Goal: Information Seeking & Learning: Check status

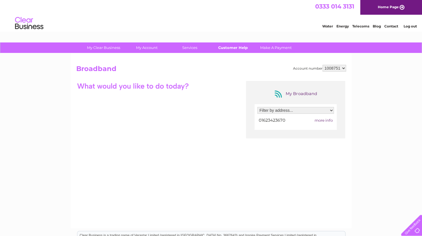
click at [229, 45] on link "Customer Help" at bounding box center [232, 47] width 47 height 10
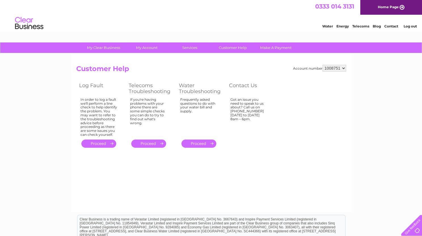
click at [103, 144] on link "." at bounding box center [98, 144] width 35 height 8
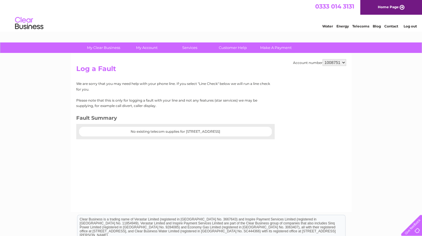
click at [27, 18] on img at bounding box center [29, 23] width 29 height 17
click at [390, 10] on link "Home Page" at bounding box center [391, 7] width 62 height 15
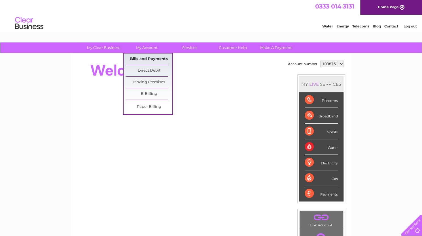
click at [147, 60] on link "Bills and Payments" at bounding box center [148, 59] width 47 height 11
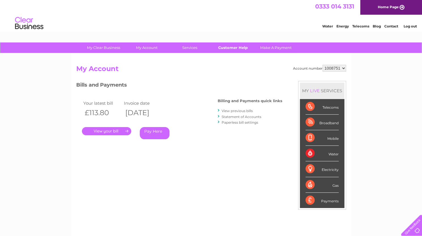
click at [219, 45] on link "Customer Help" at bounding box center [232, 47] width 47 height 10
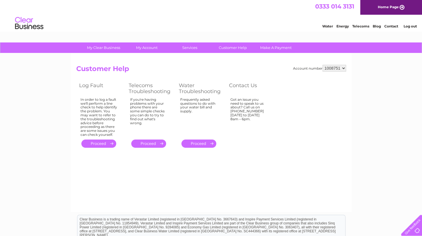
click at [140, 142] on link "." at bounding box center [148, 144] width 35 height 8
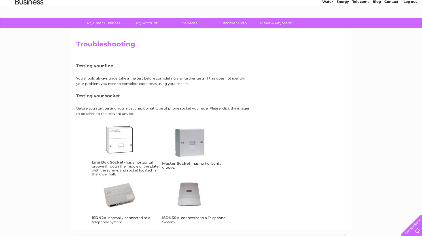
scroll to position [24, 0]
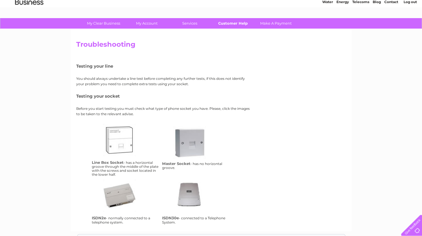
click at [227, 24] on link "Customer Help" at bounding box center [232, 23] width 47 height 10
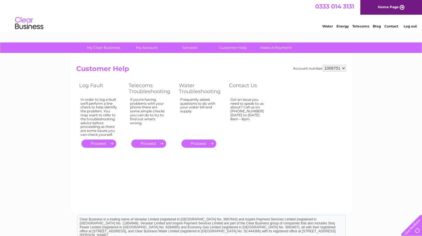
click at [105, 143] on link "." at bounding box center [98, 144] width 35 height 8
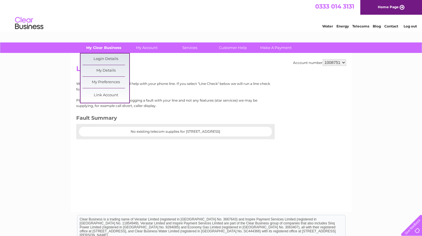
click at [103, 51] on link "My Clear Business" at bounding box center [103, 47] width 47 height 10
